Goal: Task Accomplishment & Management: Use online tool/utility

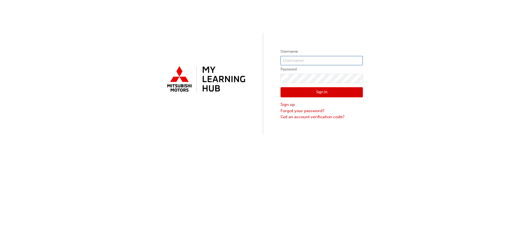
type input "[EMAIL_ADDRESS][DOMAIN_NAME]"
click at [323, 92] on button "Sign In" at bounding box center [322, 92] width 82 height 10
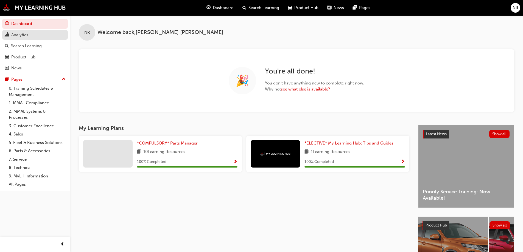
click at [26, 35] on div "Analytics" at bounding box center [19, 35] width 17 height 6
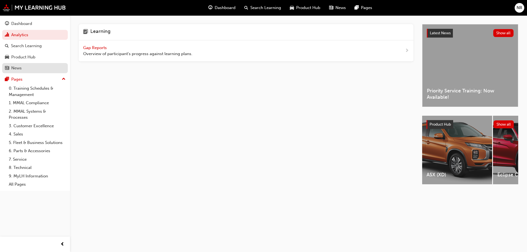
click at [55, 64] on link "News" at bounding box center [35, 68] width 66 height 10
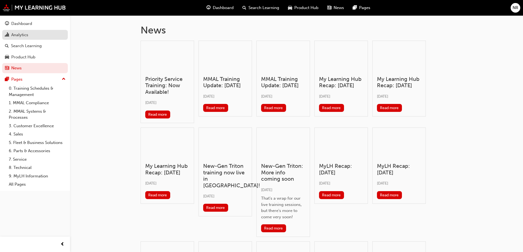
click at [16, 35] on div "Analytics" at bounding box center [19, 35] width 17 height 6
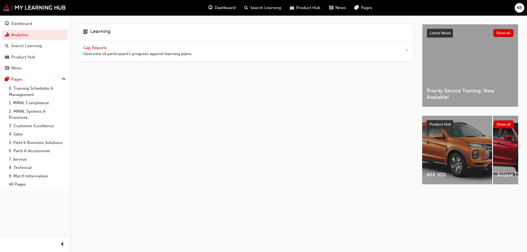
click at [103, 46] on span "Gap Reports" at bounding box center [95, 47] width 25 height 5
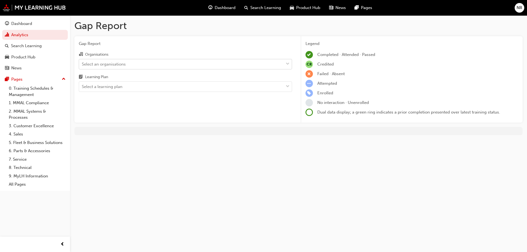
click at [289, 64] on span "down-icon" at bounding box center [288, 64] width 4 height 7
click at [82, 64] on input "Organisations Select an organisations" at bounding box center [82, 64] width 1 height 5
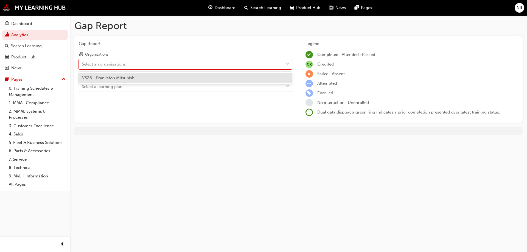
click at [220, 82] on div "V326 - Frankston Mitsubishi" at bounding box center [185, 78] width 213 height 11
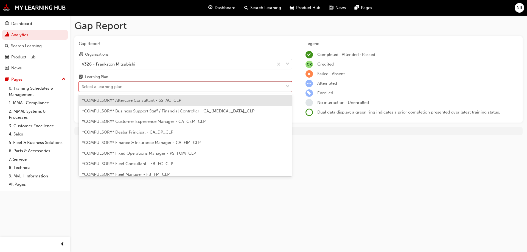
click at [290, 87] on div at bounding box center [288, 87] width 8 height 10
click at [82, 87] on input "Learning Plan option *COMPULSORY* Aftercare Consultant - SS_AC_CLP focused, 1 o…" at bounding box center [82, 86] width 1 height 5
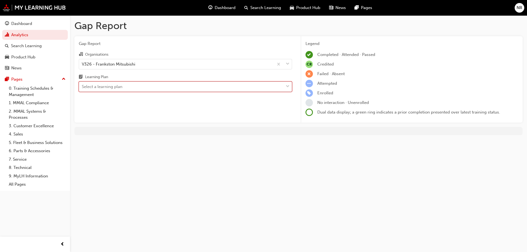
click at [290, 87] on div at bounding box center [288, 87] width 8 height 10
click at [82, 87] on input "Learning Plan 0 results available. Select is focused ,type to refine list, pres…" at bounding box center [82, 86] width 1 height 5
